Goal: Information Seeking & Learning: Find specific fact

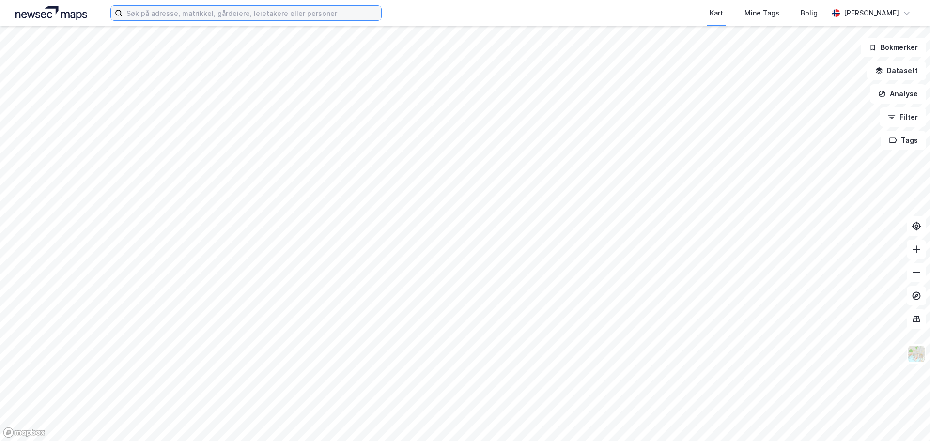
click at [163, 12] on input at bounding box center [252, 13] width 259 height 15
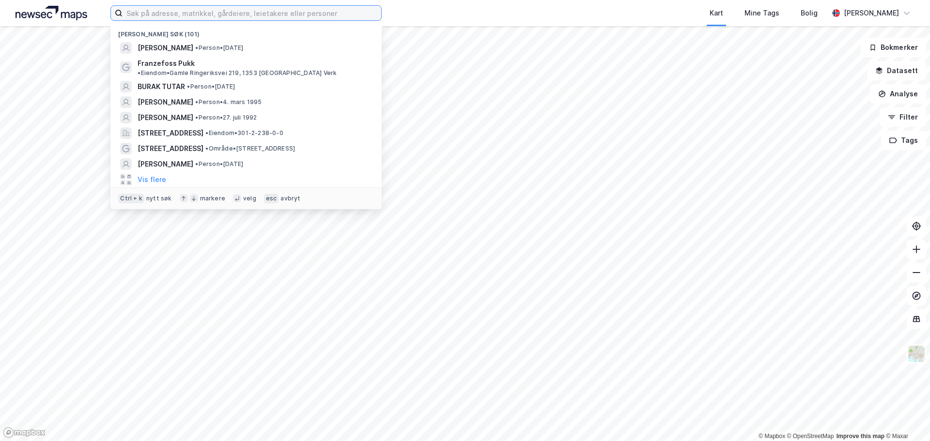
paste input "[PERSON_NAME]"
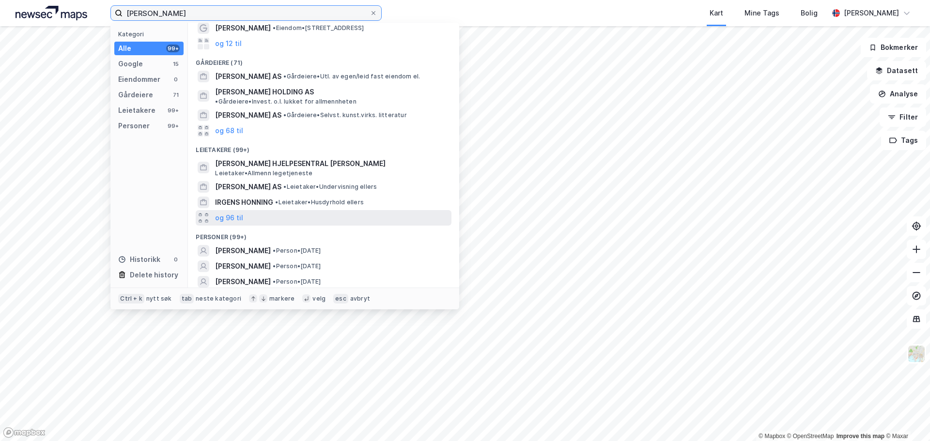
scroll to position [61, 0]
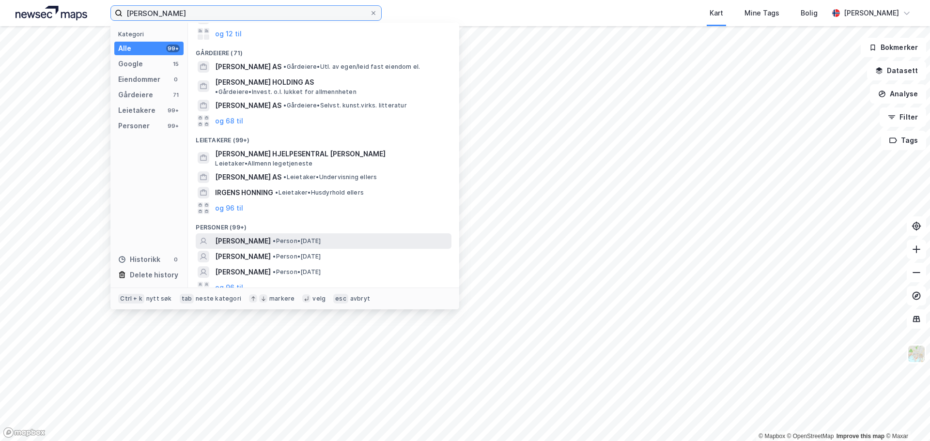
type input "[PERSON_NAME]"
click at [291, 237] on span "• Person • [DATE]" at bounding box center [297, 241] width 48 height 8
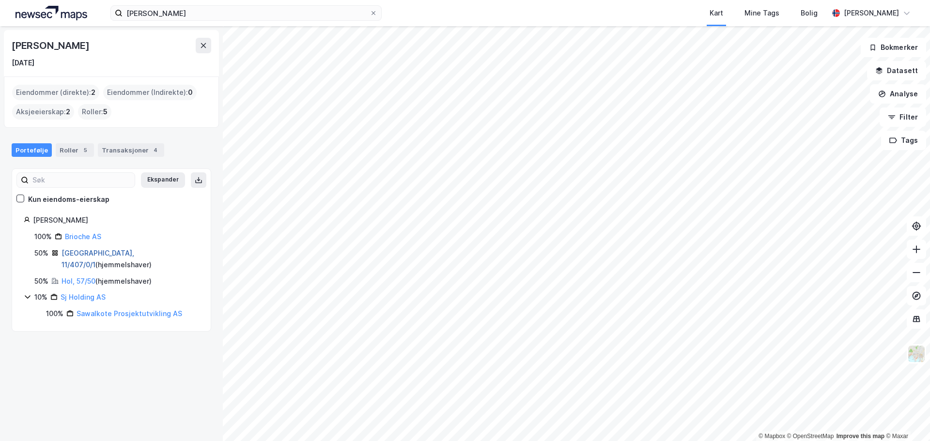
click at [84, 253] on link "[GEOGRAPHIC_DATA], 11/407/0/1" at bounding box center [98, 259] width 73 height 20
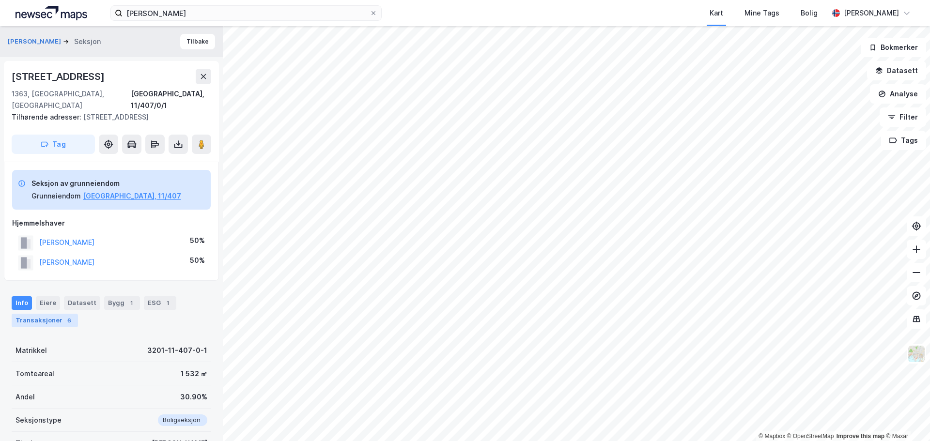
click at [56, 324] on div "Transaksjoner 6" at bounding box center [45, 321] width 66 height 14
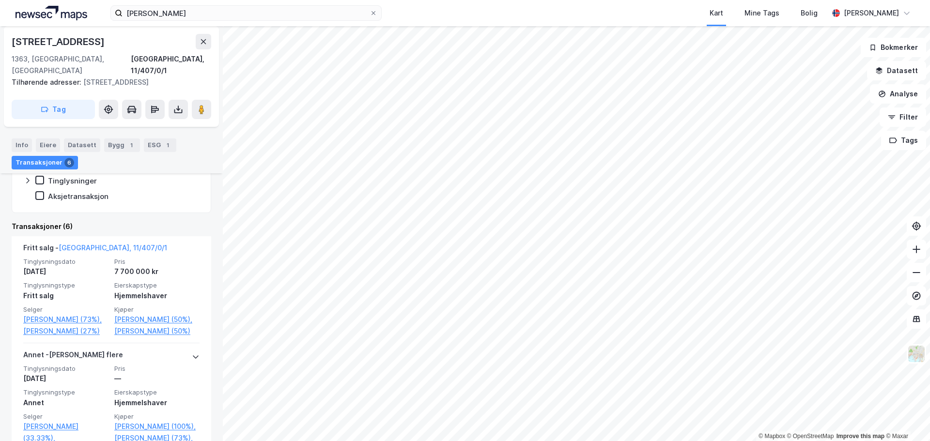
scroll to position [273, 0]
